Goal: Transaction & Acquisition: Purchase product/service

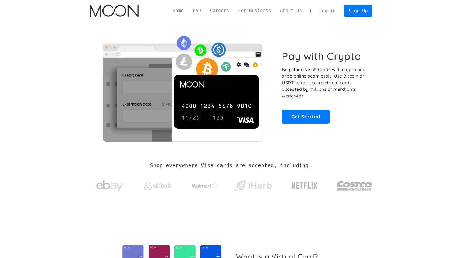
click at [326, 10] on link "Log In" at bounding box center [327, 11] width 25 height 12
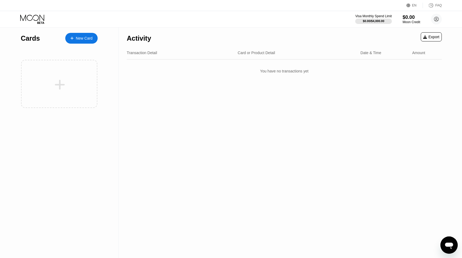
click at [89, 39] on div "New Card" at bounding box center [84, 38] width 17 height 5
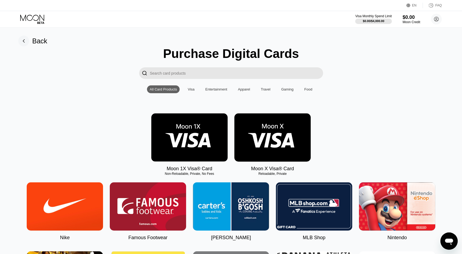
click at [278, 74] on input "Search card products" at bounding box center [236, 73] width 173 height 12
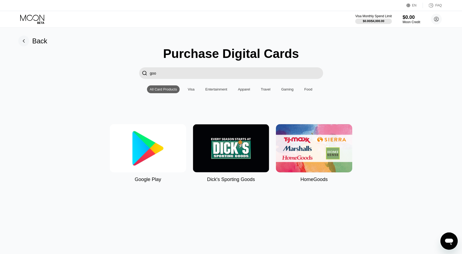
type input "goo"
click at [152, 154] on img at bounding box center [148, 148] width 76 height 48
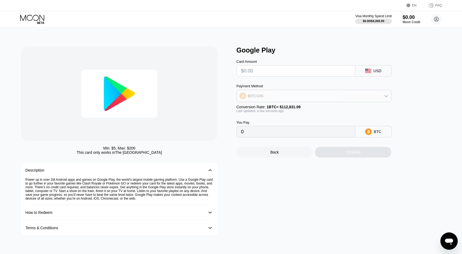
click at [304, 93] on div "BITCOIN" at bounding box center [314, 96] width 154 height 11
click at [281, 125] on div "USDT on TRON" at bounding box center [314, 122] width 152 height 11
type input "0.00"
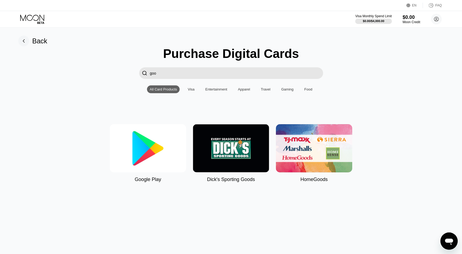
click at [160, 71] on input "goo" at bounding box center [236, 73] width 173 height 12
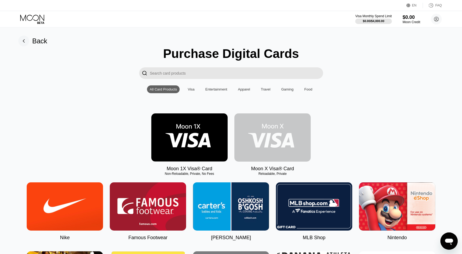
click at [266, 140] on img at bounding box center [272, 138] width 76 height 48
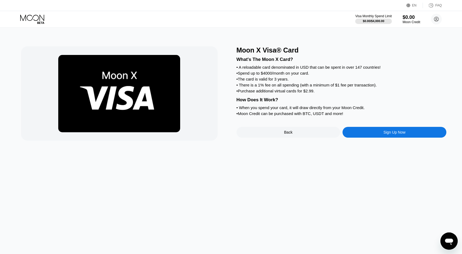
click at [400, 133] on div "Sign Up Now" at bounding box center [395, 132] width 22 height 4
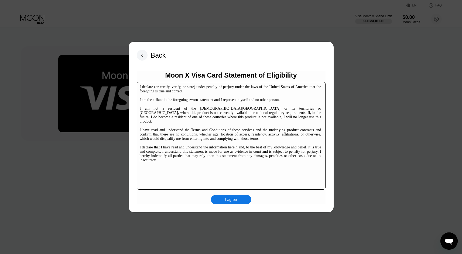
click at [221, 198] on div "I agree" at bounding box center [231, 199] width 40 height 9
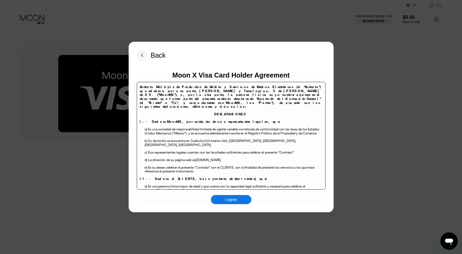
click at [224, 199] on div "I agree" at bounding box center [231, 199] width 40 height 9
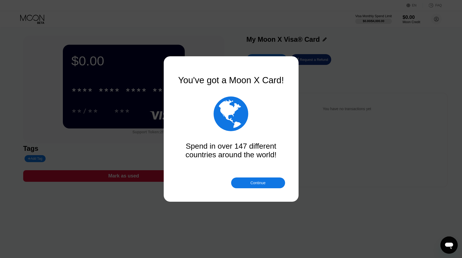
click at [264, 180] on div "Continue" at bounding box center [258, 183] width 54 height 11
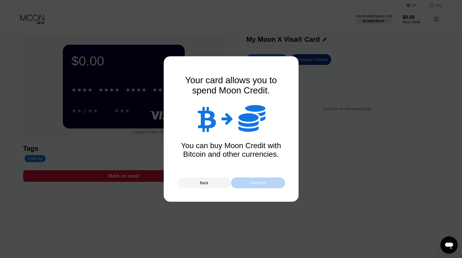
click at [263, 182] on div "Continue" at bounding box center [257, 183] width 15 height 4
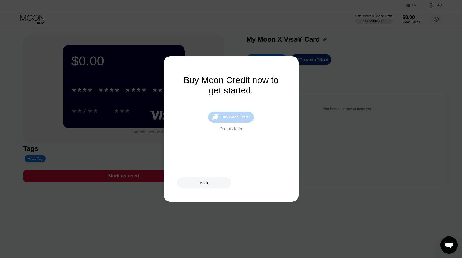
click at [246, 115] on div " Buy Moon Credit" at bounding box center [230, 117] width 45 height 11
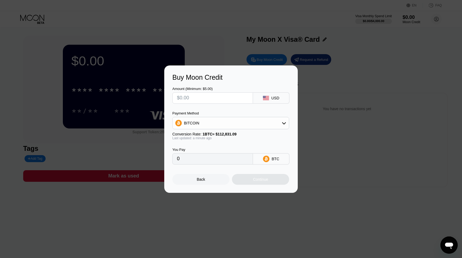
click at [246, 124] on div "BITCOIN" at bounding box center [231, 123] width 116 height 11
click at [226, 146] on div "USDT on TRON" at bounding box center [231, 150] width 114 height 11
type input "0.00"
click at [217, 97] on input "text" at bounding box center [212, 98] width 71 height 11
type input "$2"
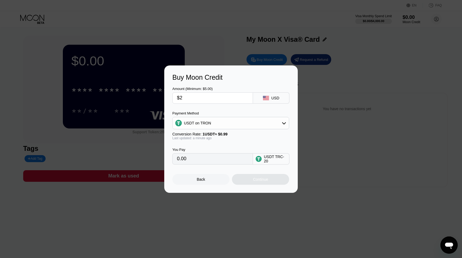
type input "2.02"
type input "$22"
type input "22.22"
type input "$2"
type input "2.02"
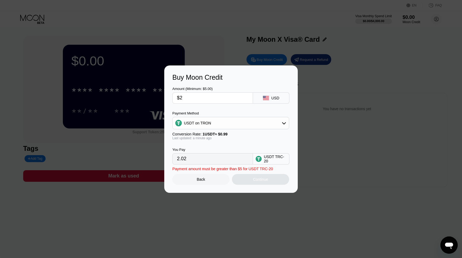
type input "$20"
type input "20.20"
type input "$20"
click at [259, 179] on div "Continue" at bounding box center [260, 179] width 15 height 4
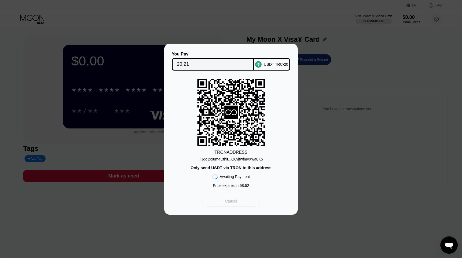
click at [232, 204] on div "Cancel" at bounding box center [231, 201] width 12 height 5
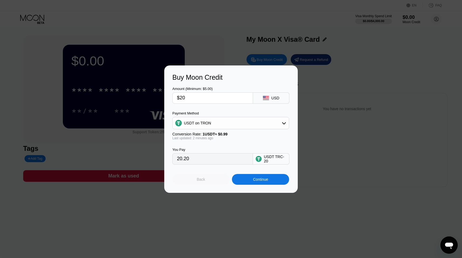
click at [204, 182] on div "Back" at bounding box center [200, 179] width 57 height 11
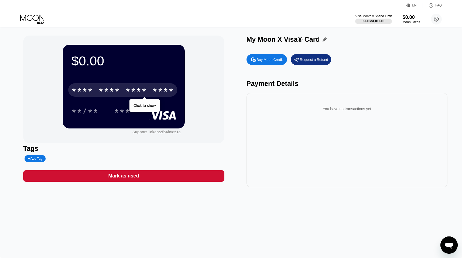
click at [173, 94] on div "****" at bounding box center [163, 91] width 22 height 9
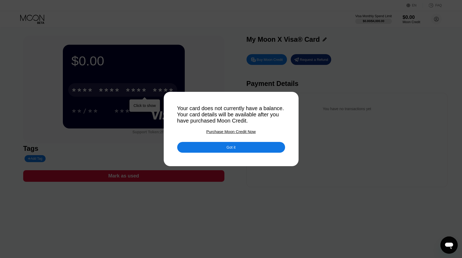
click at [241, 148] on div "Got it" at bounding box center [231, 147] width 108 height 11
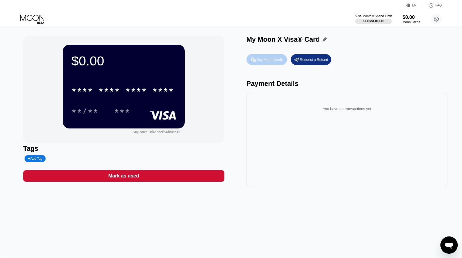
click at [271, 61] on div "Buy Moon Credit" at bounding box center [270, 59] width 26 height 5
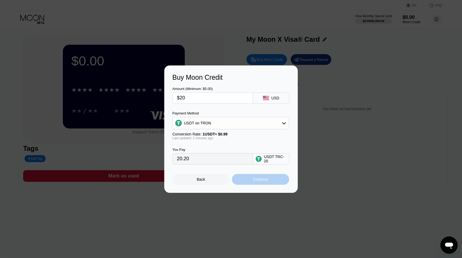
click at [251, 181] on div "Continue" at bounding box center [260, 179] width 57 height 11
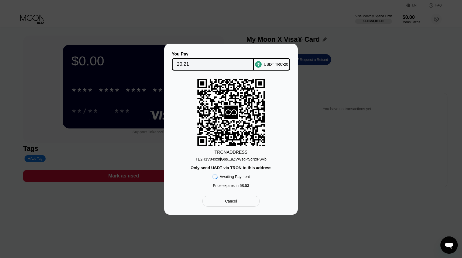
click at [242, 161] on div "TE2H1V849xnjGps...aZVWsgPScNxFSVb" at bounding box center [231, 159] width 71 height 4
